Goal: Navigation & Orientation: Find specific page/section

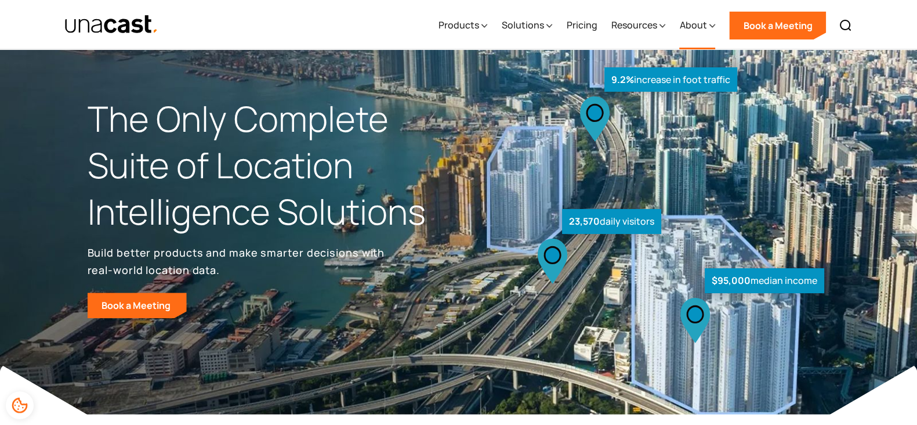
click at [691, 24] on div "About" at bounding box center [692, 25] width 27 height 14
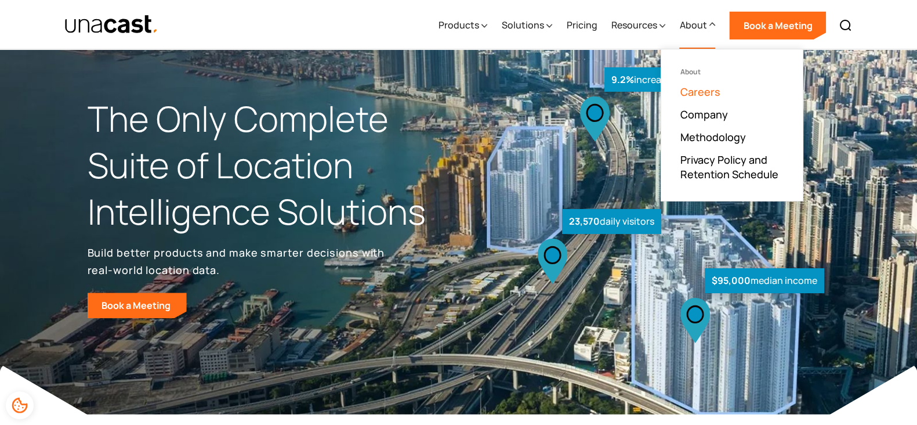
click at [686, 90] on link "Careers" at bounding box center [700, 92] width 40 height 14
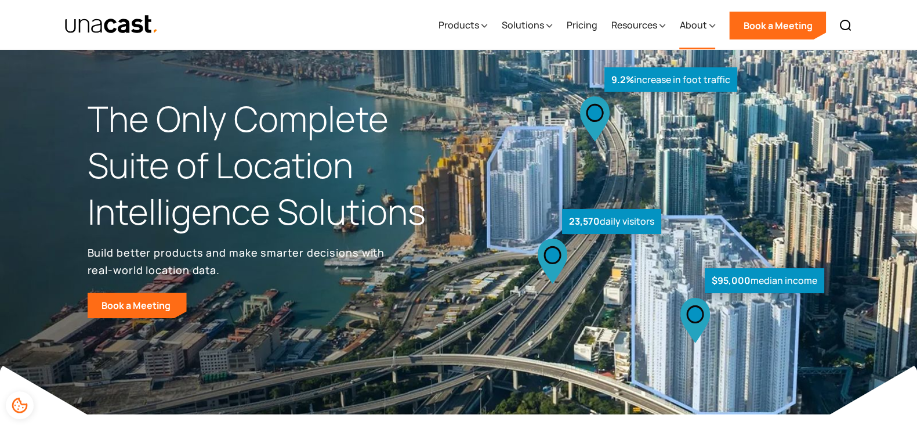
click at [701, 35] on div "About" at bounding box center [697, 26] width 36 height 48
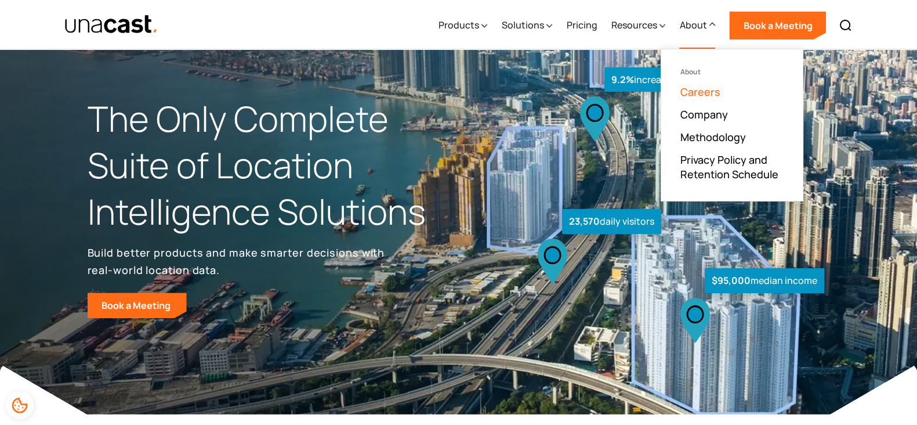
click at [688, 91] on link "Careers" at bounding box center [700, 92] width 40 height 14
